Goal: Information Seeking & Learning: Learn about a topic

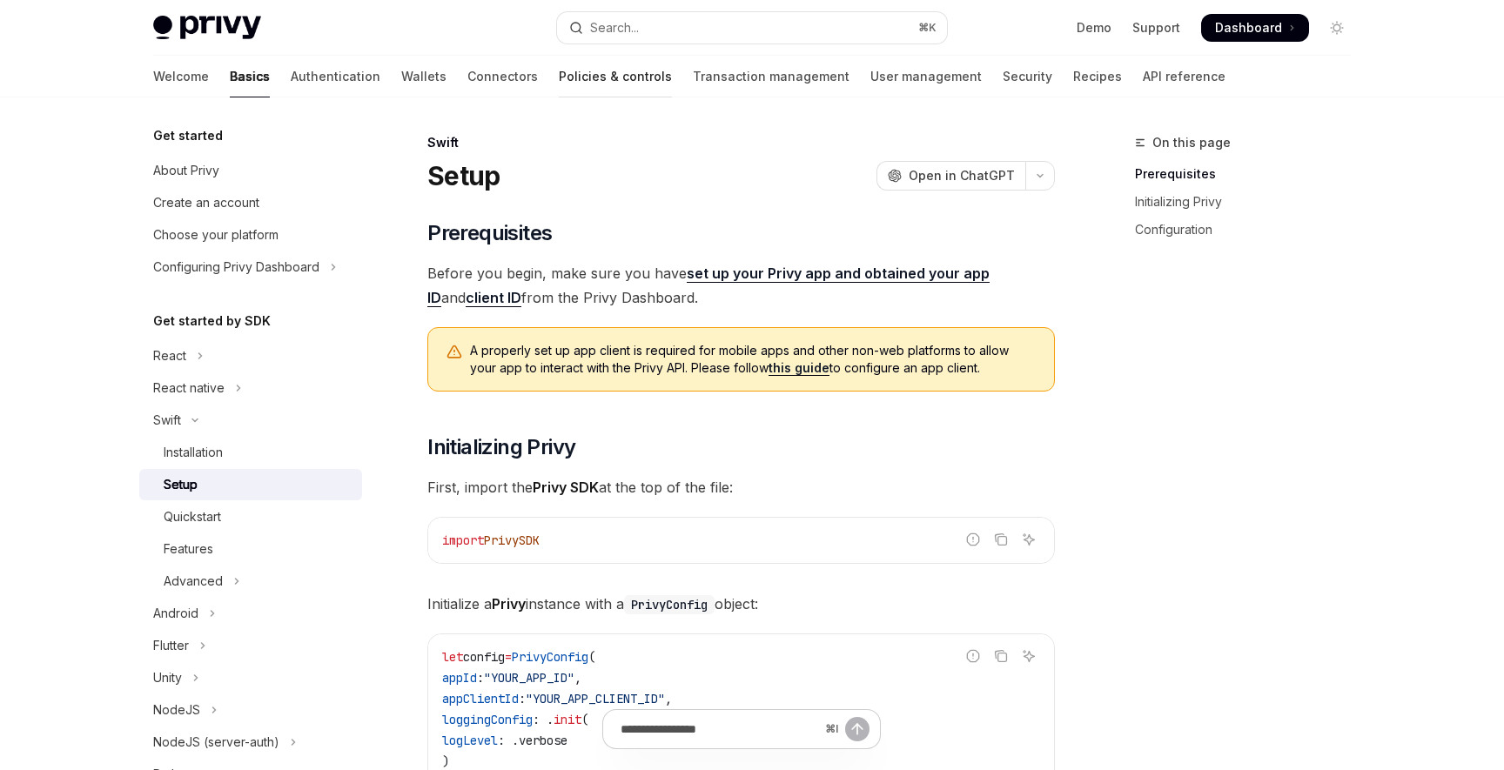
click at [559, 73] on link "Policies & controls" at bounding box center [615, 77] width 113 height 42
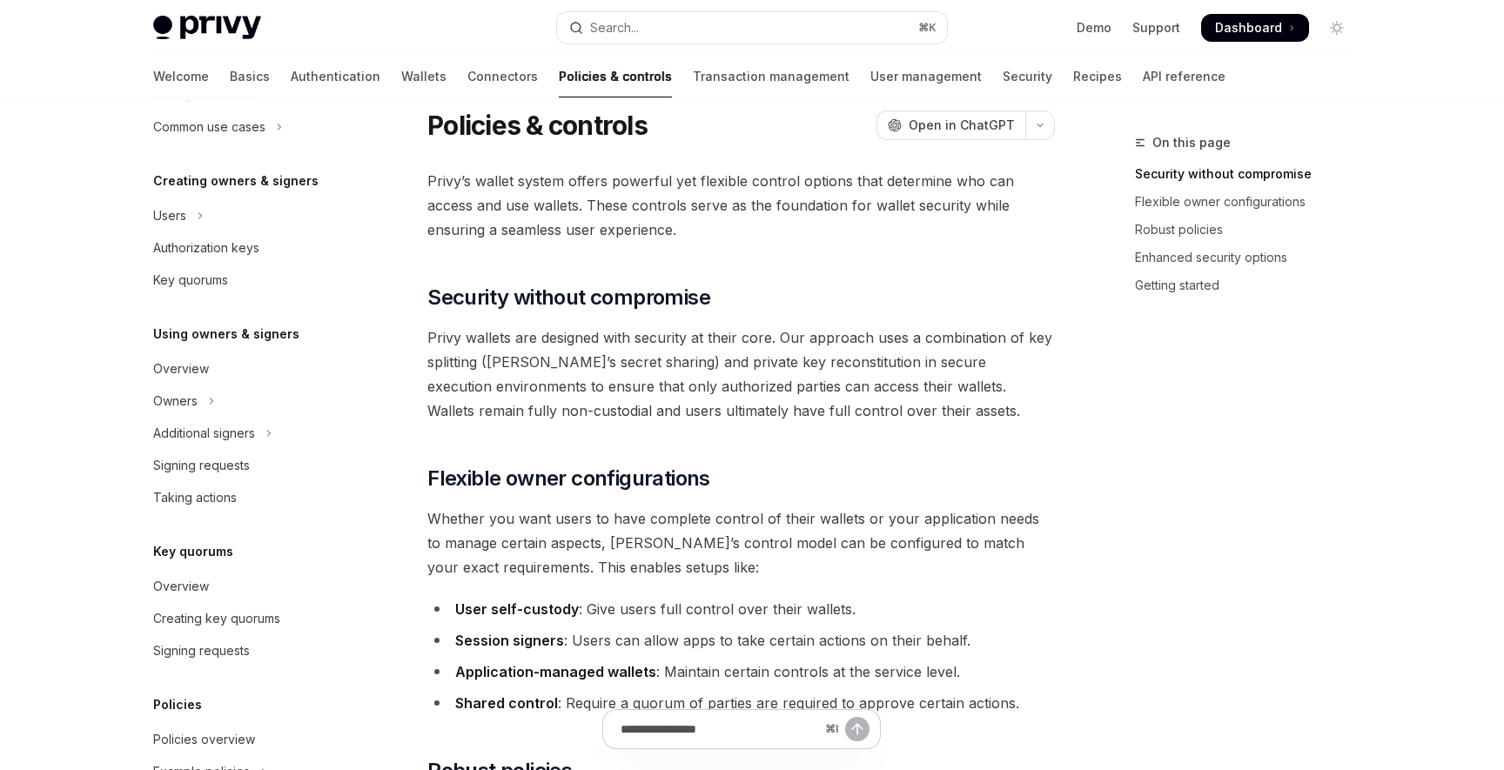
scroll to position [469, 0]
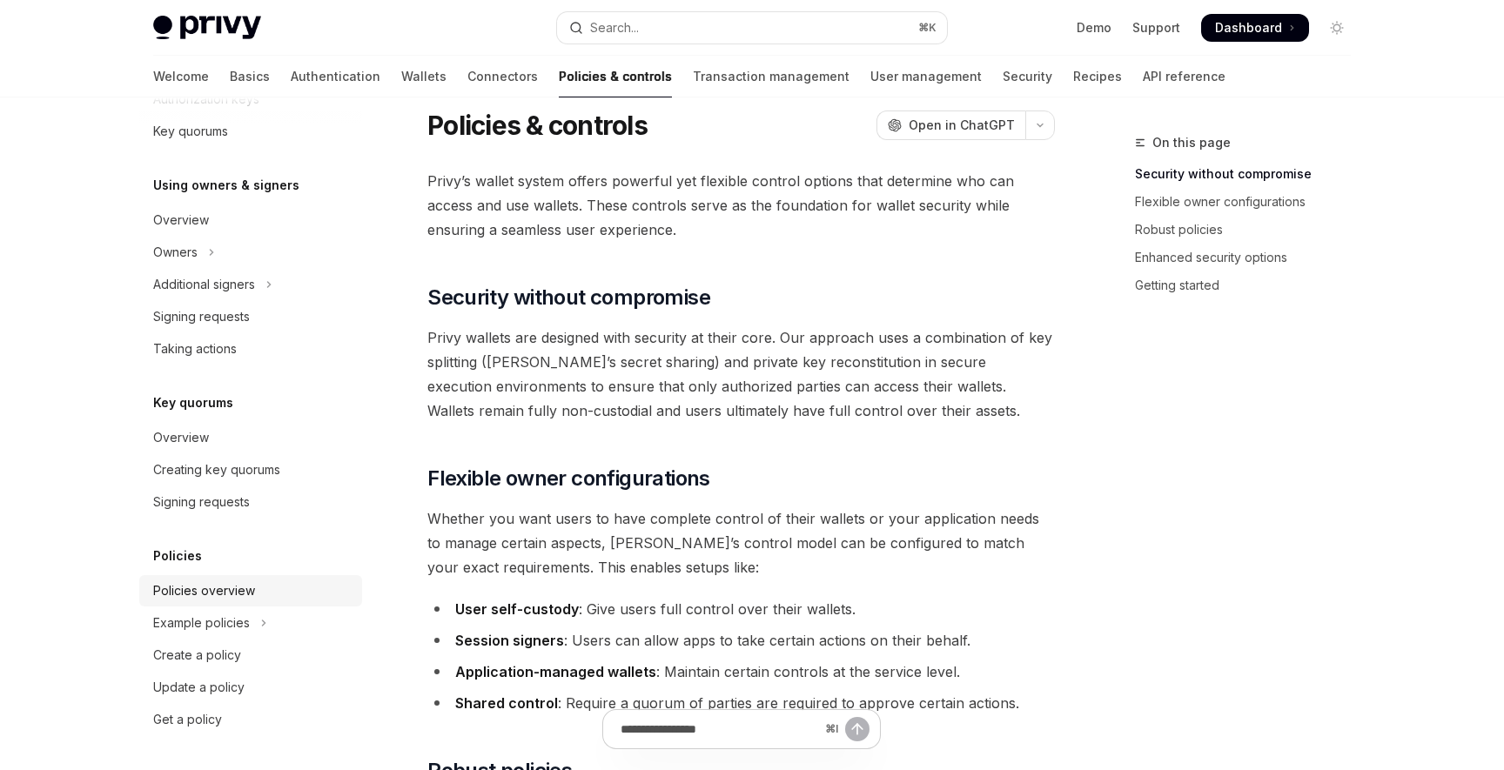
click at [219, 597] on div "Policies overview" at bounding box center [204, 591] width 102 height 21
type textarea "*"
